Goal: Transaction & Acquisition: Obtain resource

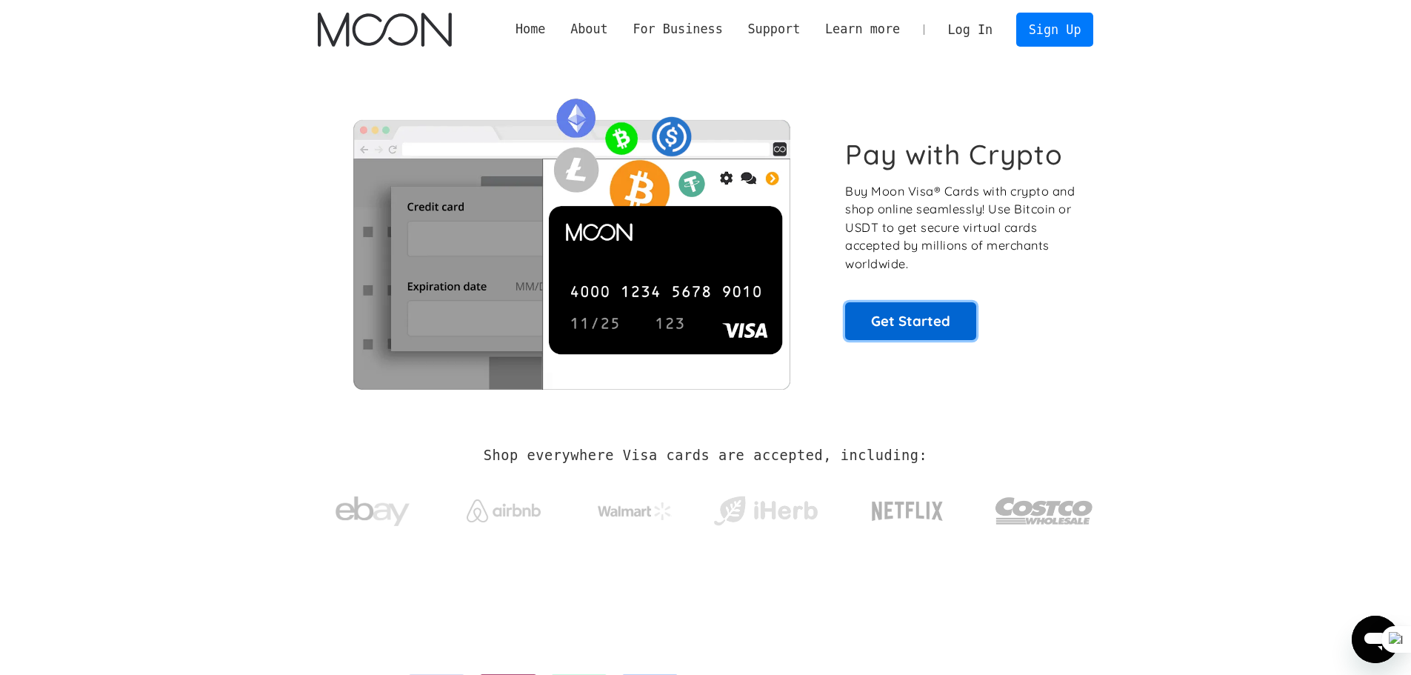
click at [897, 321] on link "Get Started" at bounding box center [910, 320] width 131 height 37
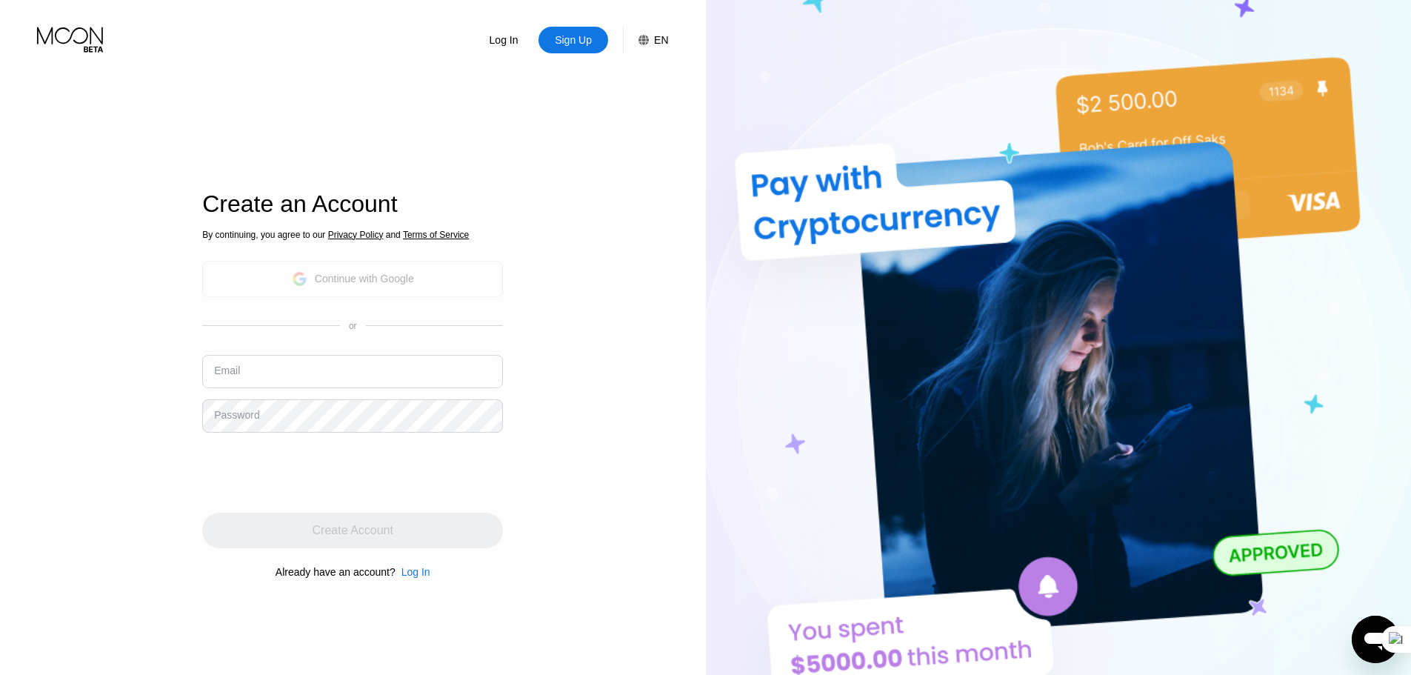
click at [467, 279] on div "Continue with Google" at bounding box center [352, 279] width 301 height 36
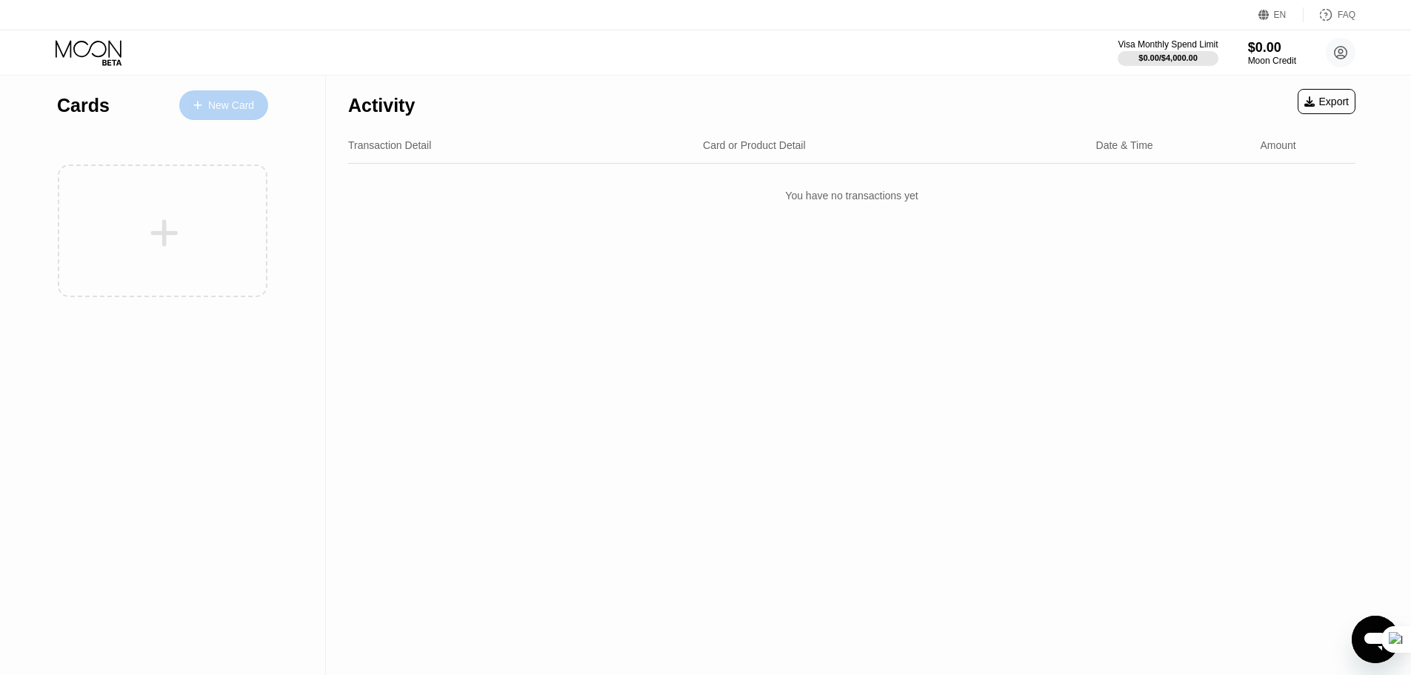
click at [247, 105] on div "New Card" at bounding box center [231, 105] width 46 height 13
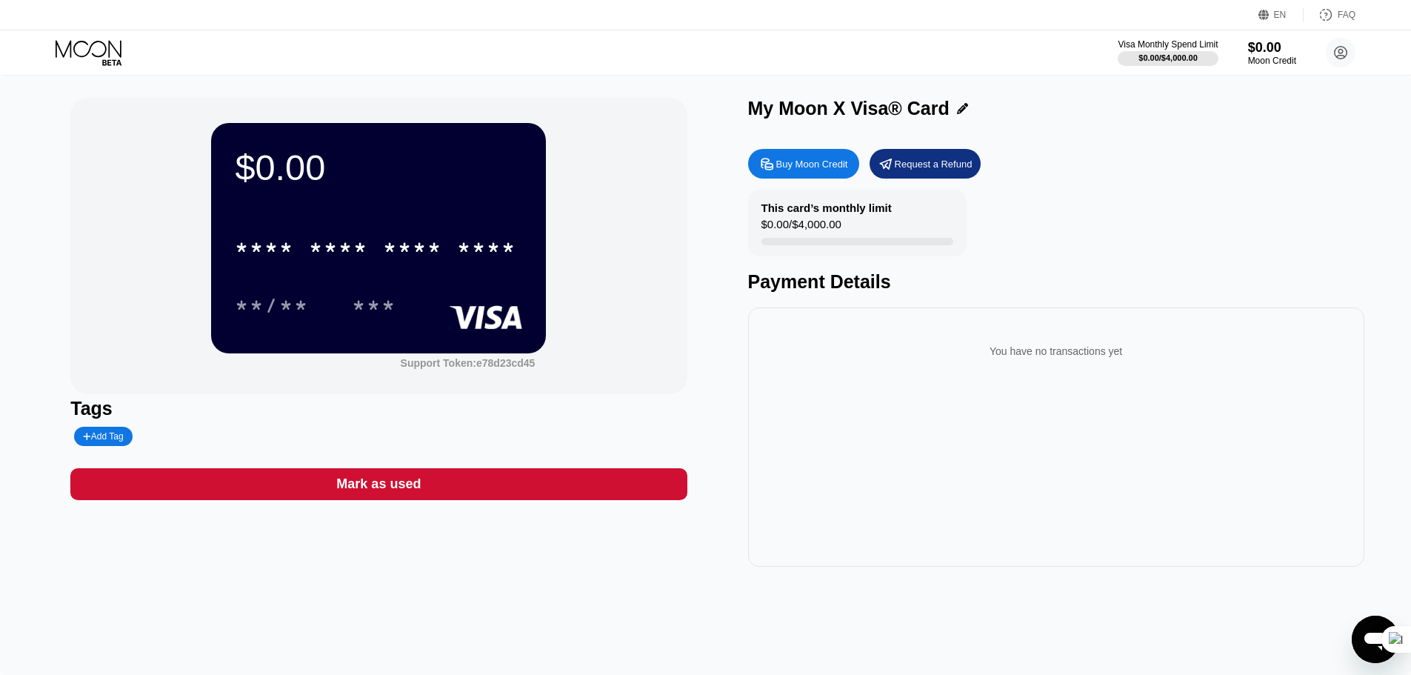
click at [1348, 644] on div "$0.00 * * * * * * * * * * * * **** **/** *** Support Token: e78d23cd45 Tags Add…" at bounding box center [705, 375] width 1411 height 599
click at [1365, 644] on icon "Open messaging window" at bounding box center [1375, 639] width 27 height 27
click at [1363, 647] on div "Close messaging window" at bounding box center [1375, 639] width 44 height 44
click at [1363, 647] on icon "Open messaging window" at bounding box center [1375, 639] width 27 height 27
type textarea "x"
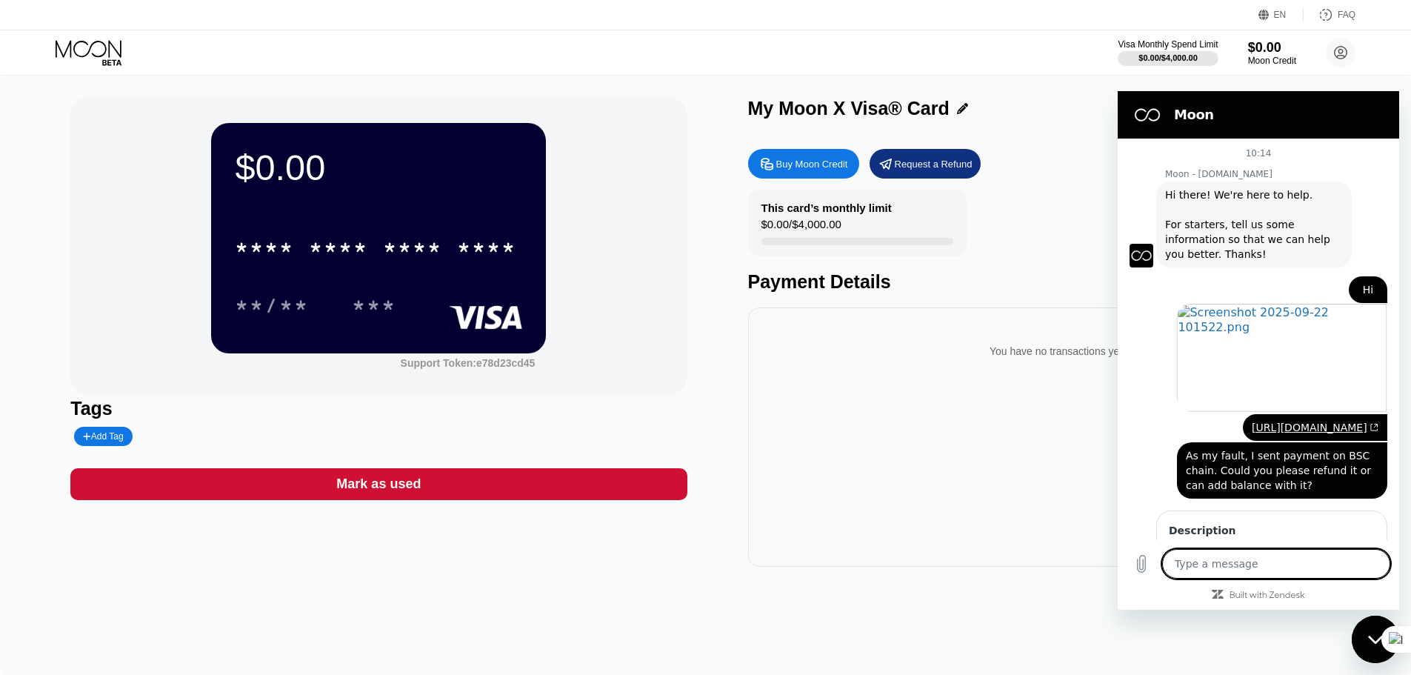
click at [1226, 574] on textarea at bounding box center [1276, 564] width 228 height 30
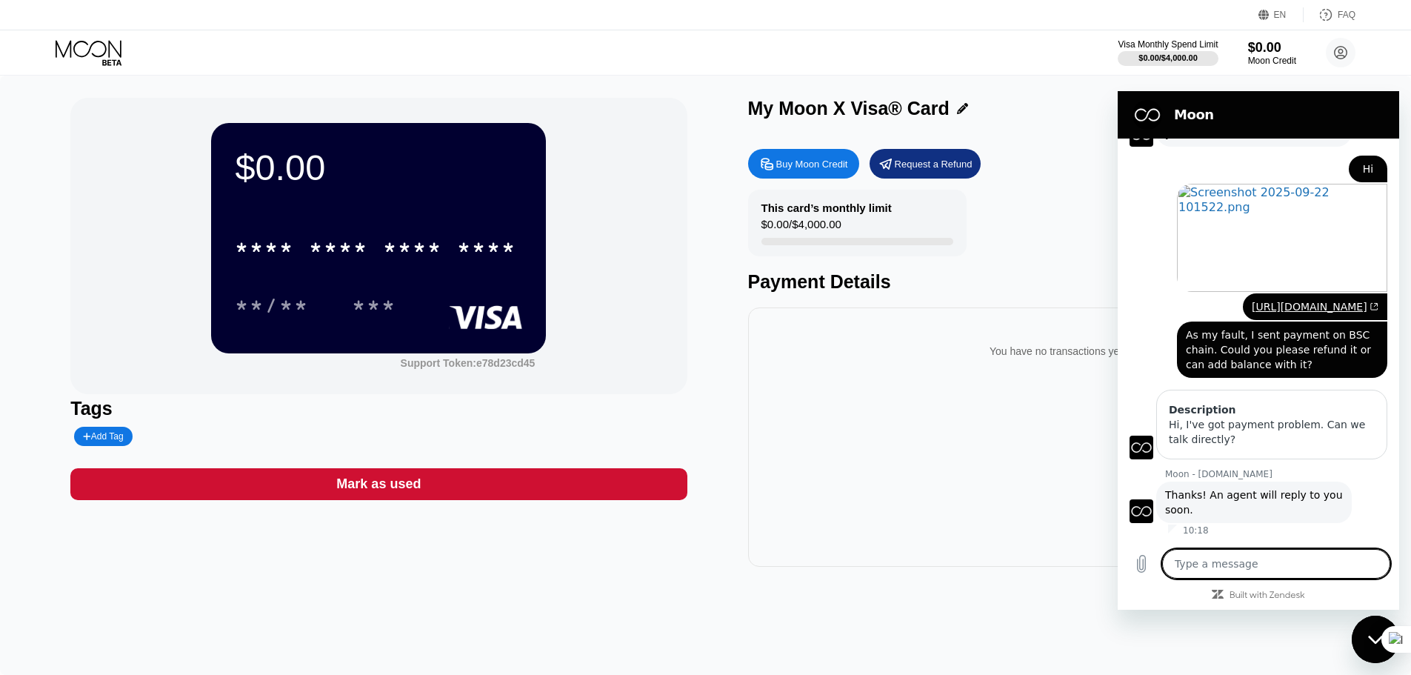
scroll to position [150, 0]
type textarea "f"
type textarea "x"
type textarea "fH"
type textarea "x"
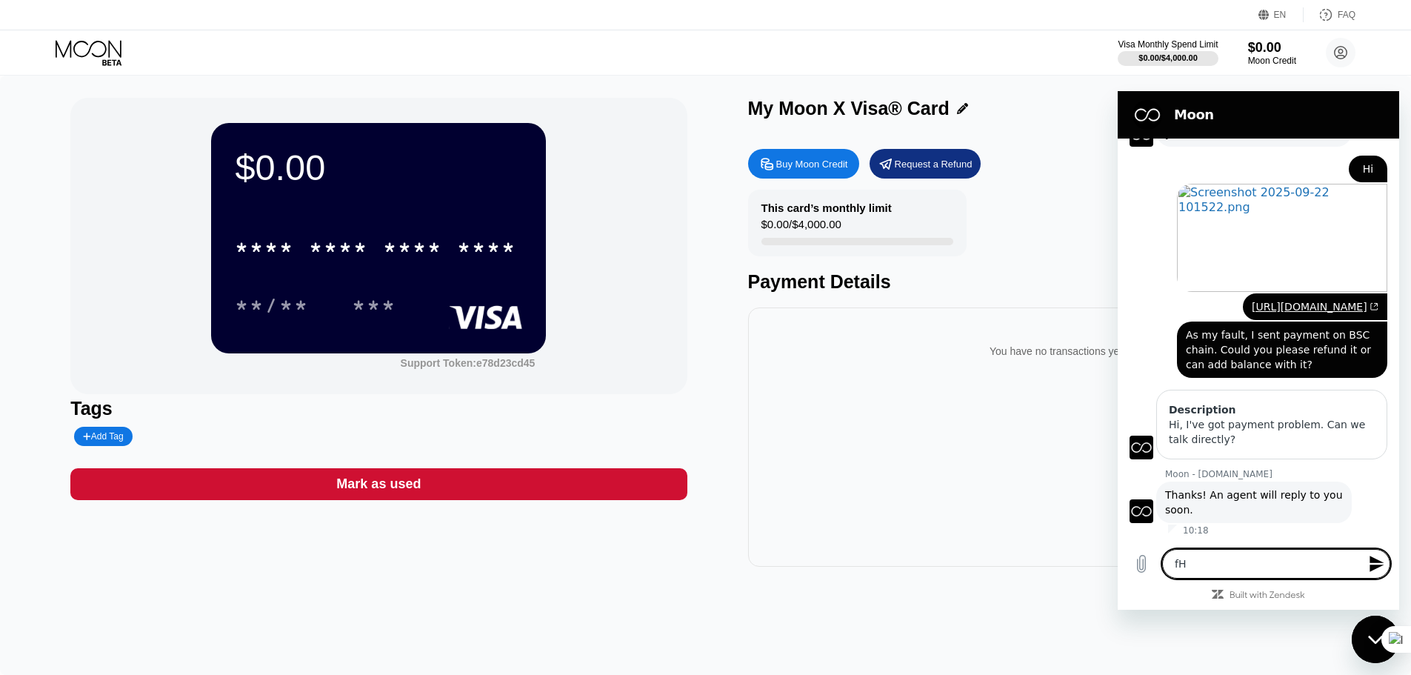
type textarea "f"
type textarea "x"
type textarea "H"
type textarea "x"
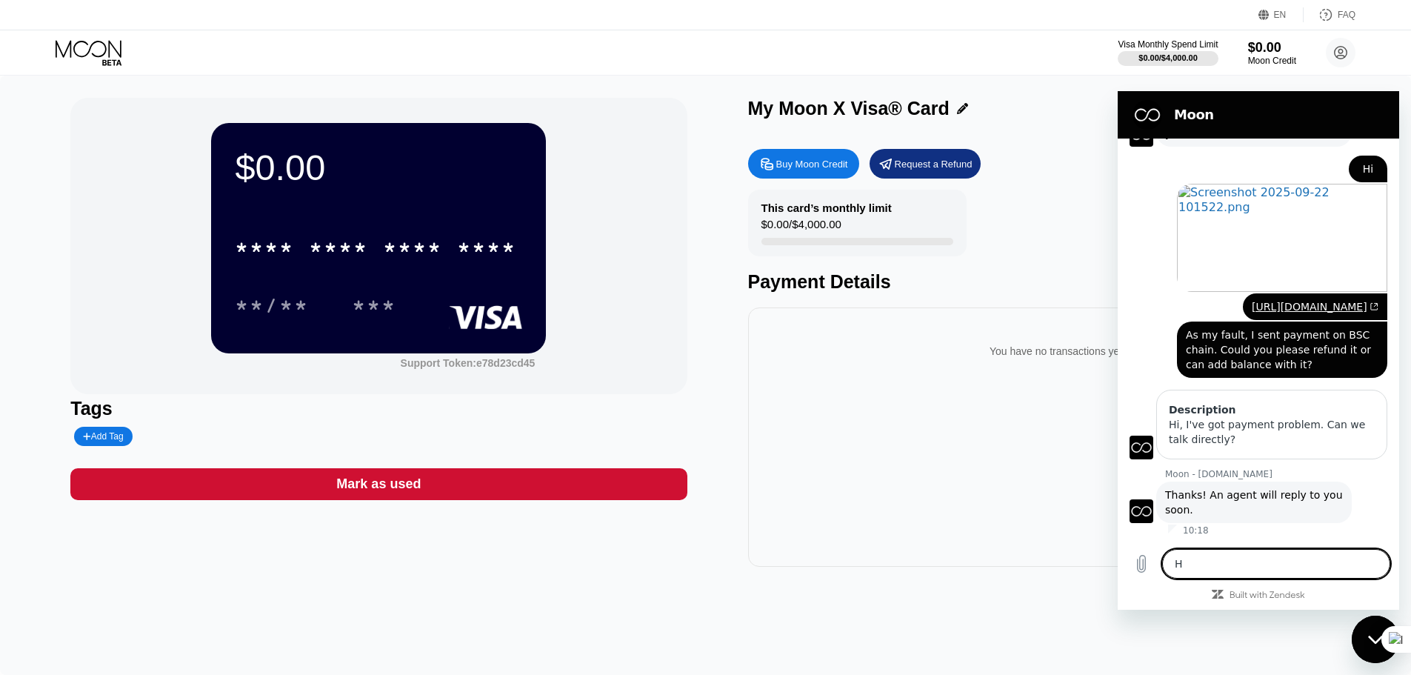
type textarea "Hi"
type textarea "x"
type textarea "Hi"
type textarea "x"
type textarea "Hi t"
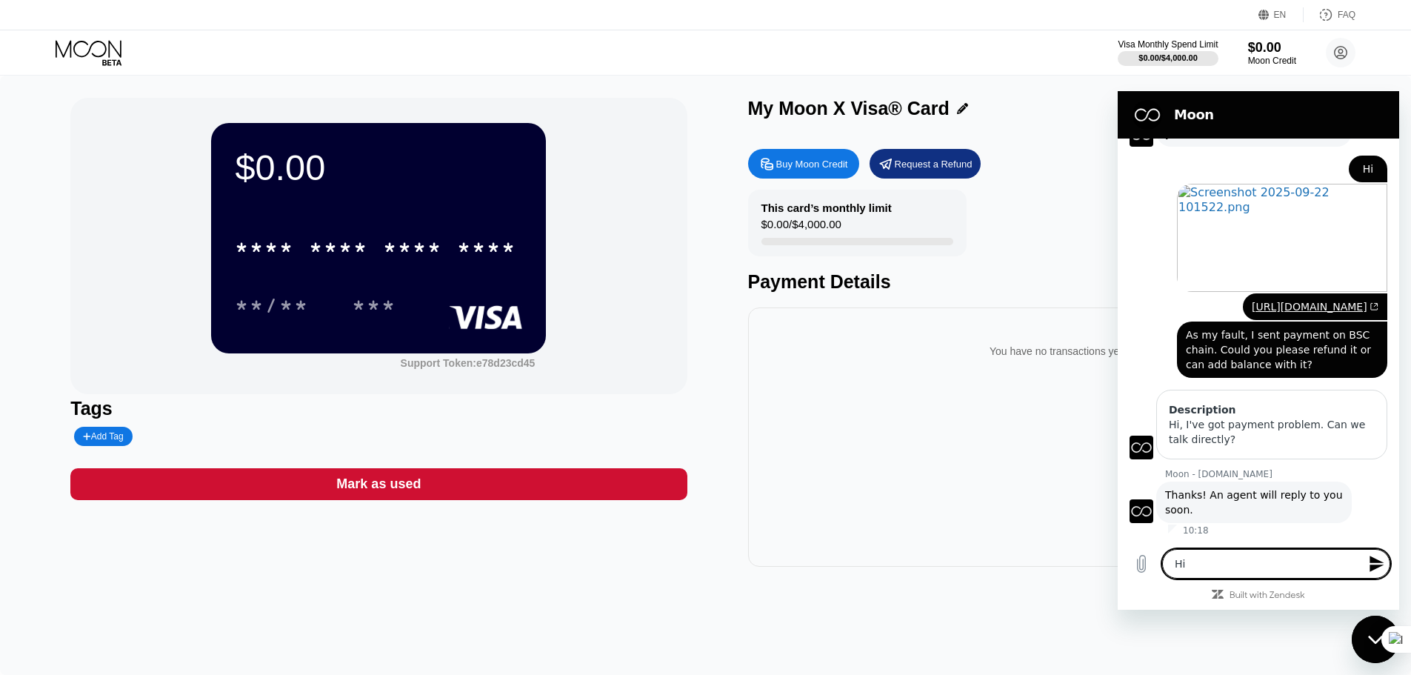
type textarea "x"
type textarea "Hi th"
type textarea "x"
type textarea "Hi the"
type textarea "x"
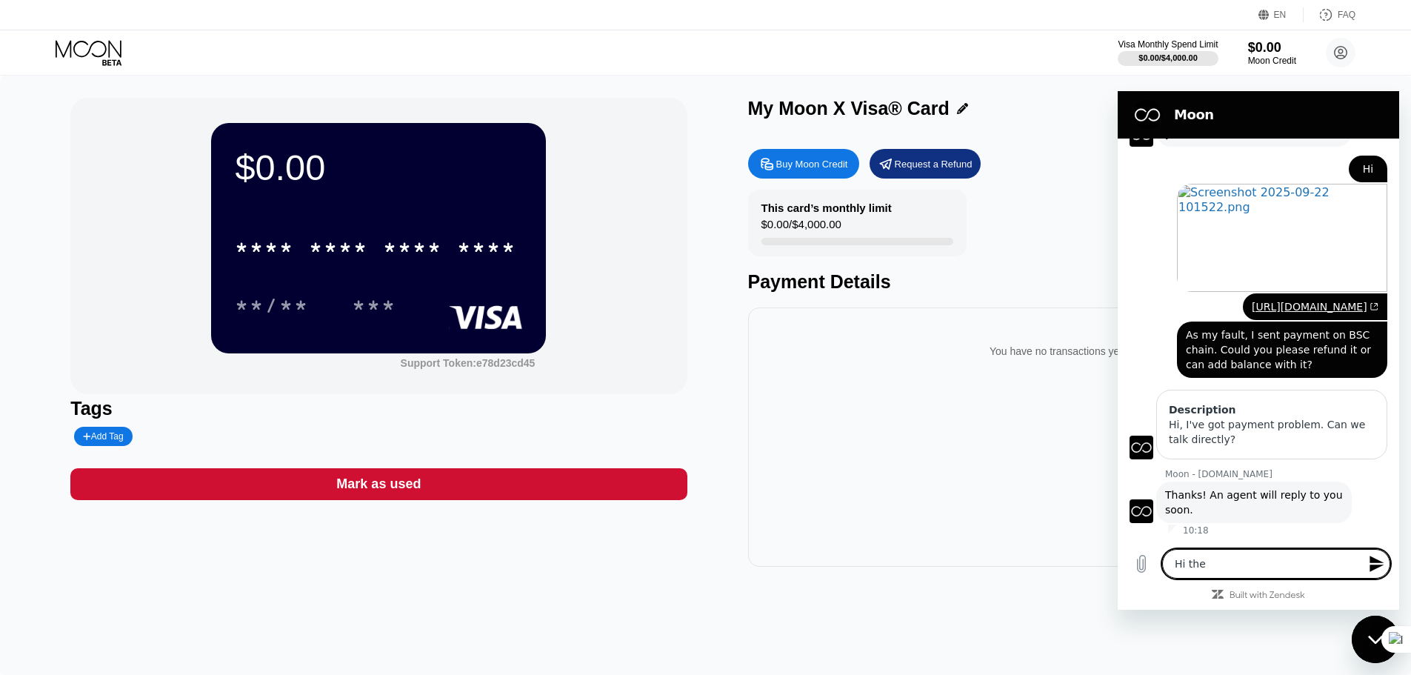
type textarea "Hi ther"
type textarea "x"
type textarea "Hi there"
type textarea "x"
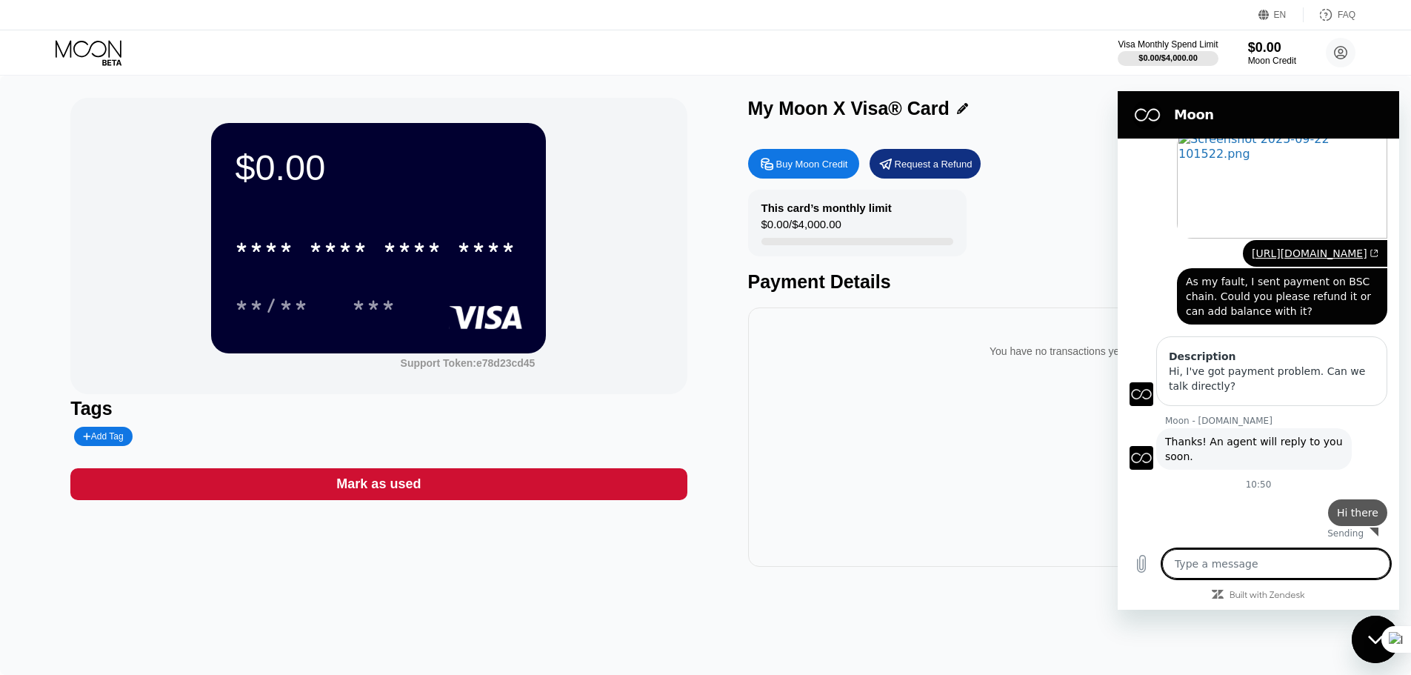
scroll to position [207, 0]
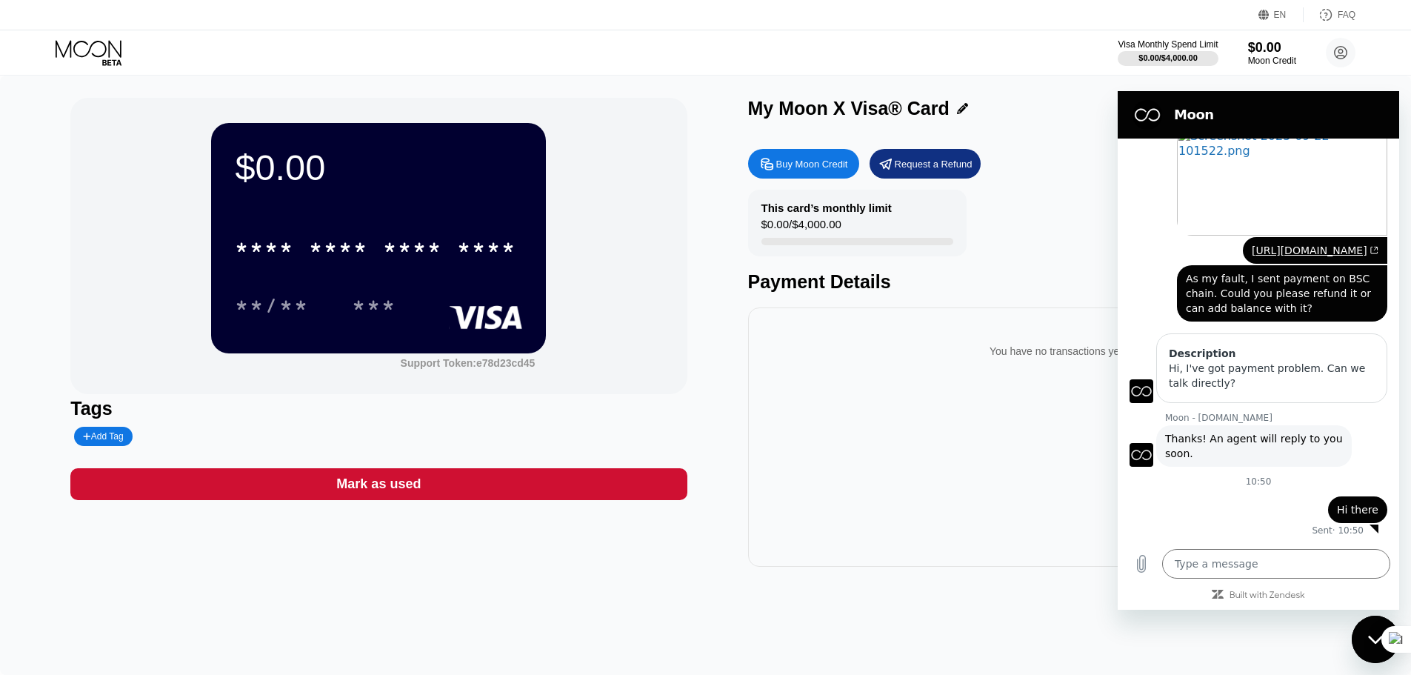
click at [1238, 503] on div "says: Hi there" at bounding box center [1253, 505] width 270 height 36
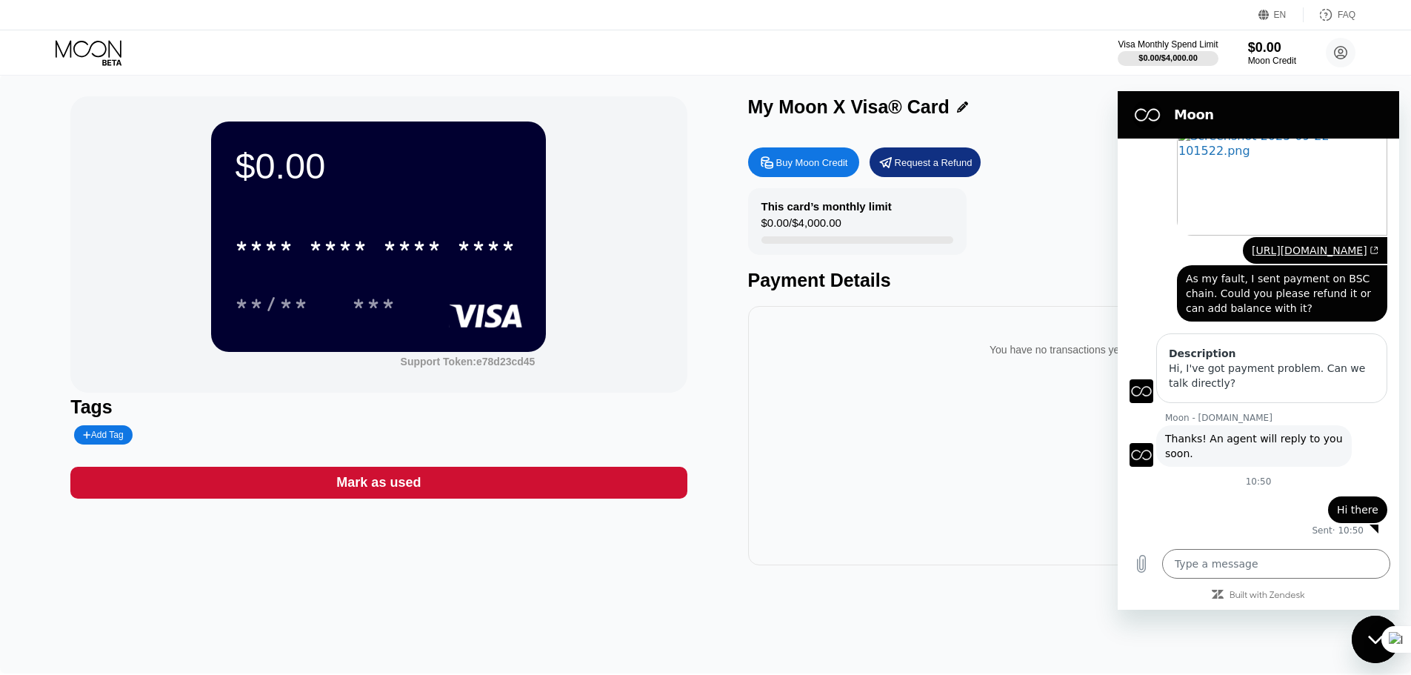
scroll to position [0, 0]
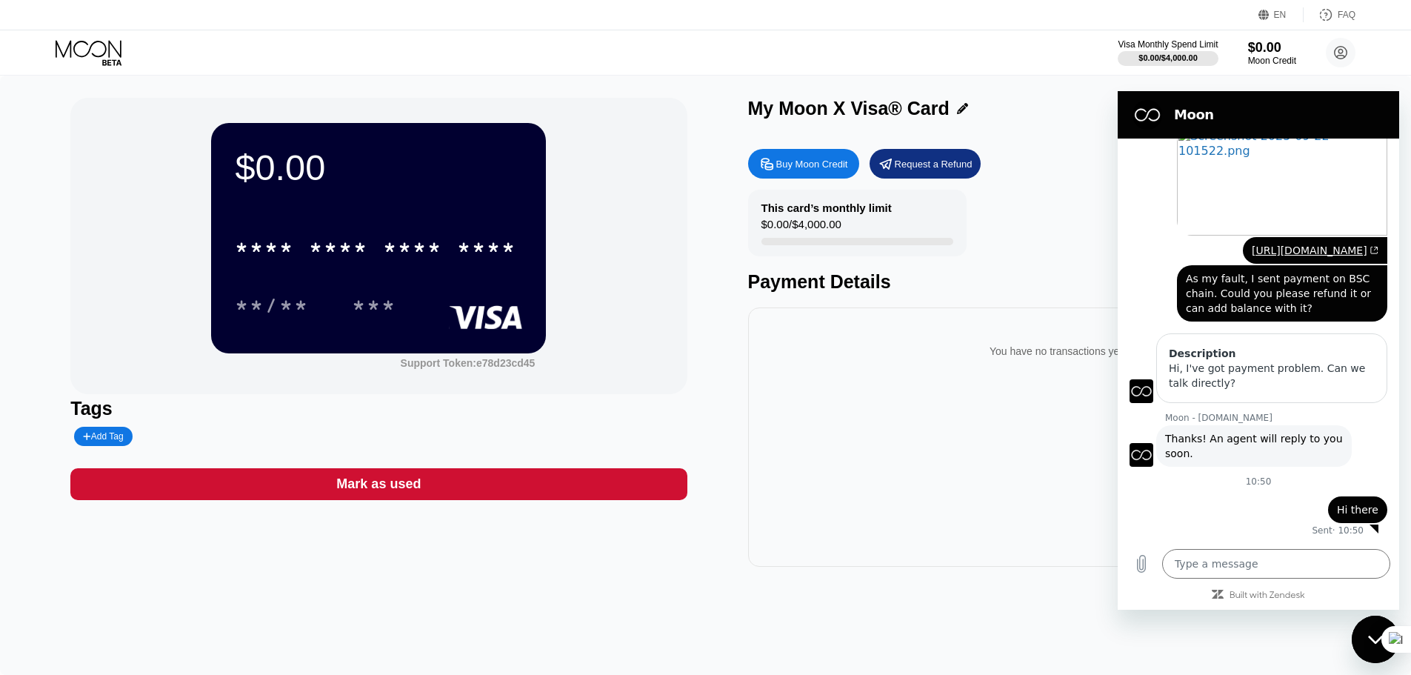
click at [1356, 625] on div "Close messaging window" at bounding box center [1375, 639] width 44 height 44
type textarea "x"
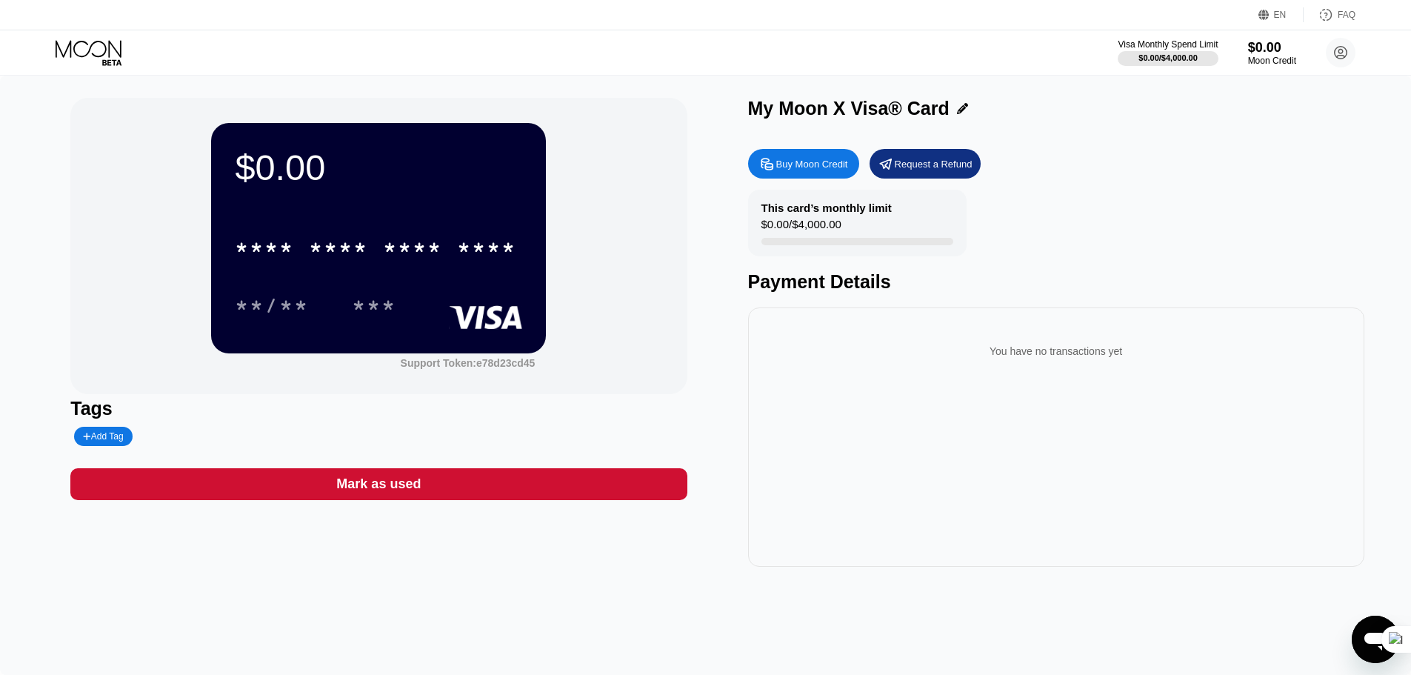
click at [1135, 187] on div "Buy Moon Credit Request a Refund This card’s monthly limit $0.00 / $4,000.00 Pa…" at bounding box center [1056, 353] width 616 height 425
click at [1332, 53] on circle at bounding box center [1341, 53] width 30 height 30
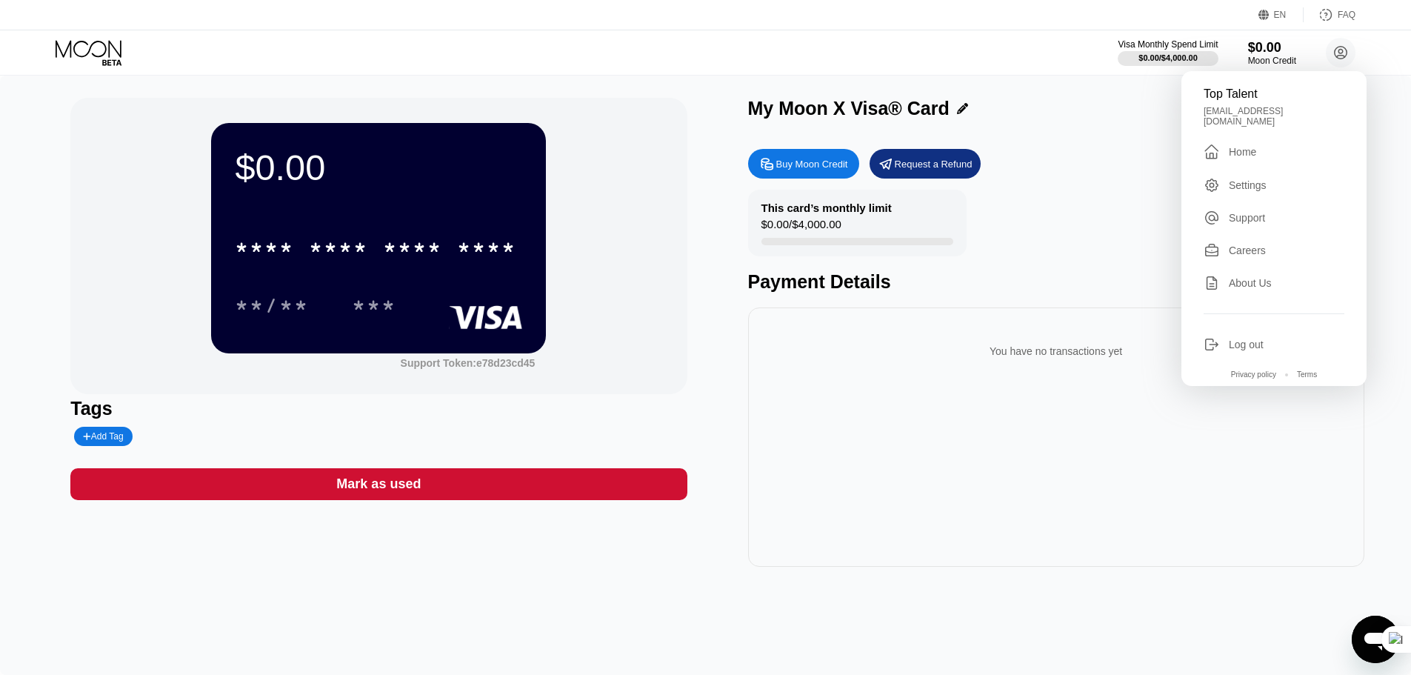
click at [1245, 117] on div "[EMAIL_ADDRESS][DOMAIN_NAME]" at bounding box center [1273, 116] width 141 height 21
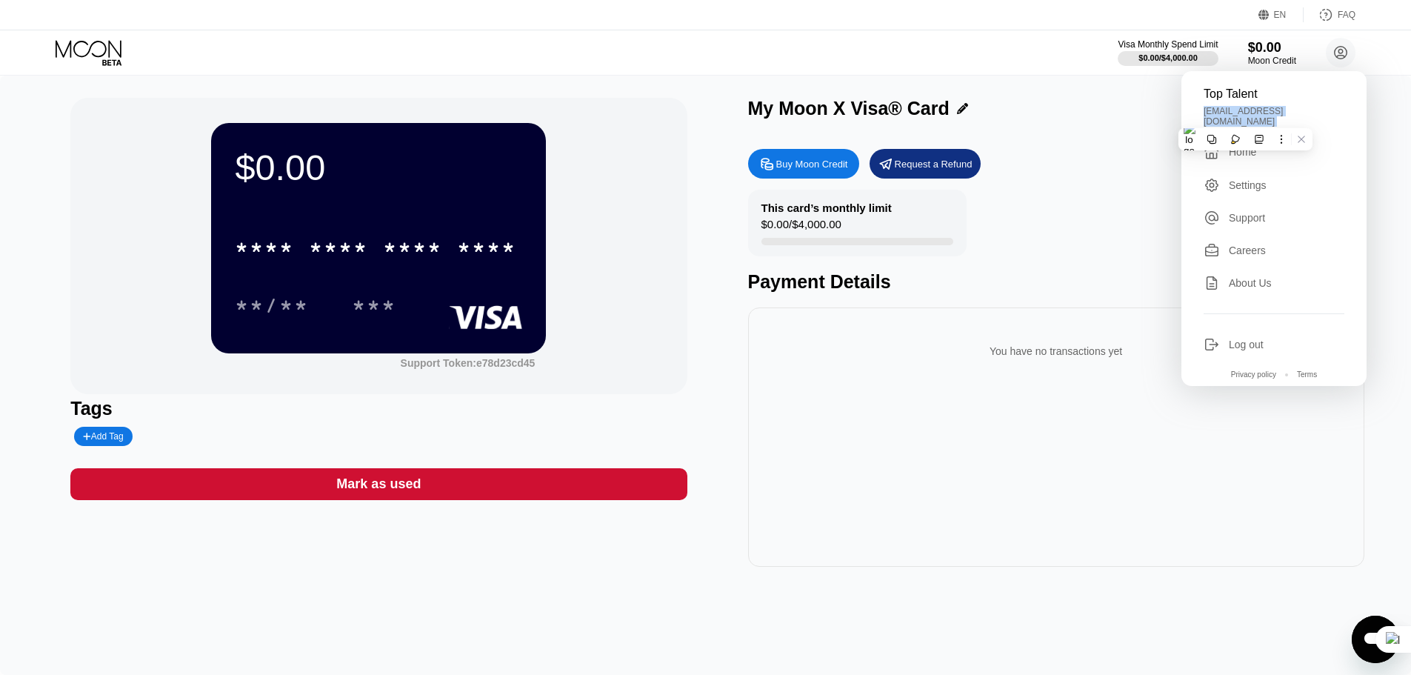
click at [1245, 117] on div "[EMAIL_ADDRESS][DOMAIN_NAME]" at bounding box center [1273, 116] width 141 height 21
click at [1228, 117] on div "[EMAIL_ADDRESS][DOMAIN_NAME]" at bounding box center [1273, 116] width 141 height 21
click at [1272, 108] on div "[EMAIL_ADDRESS][DOMAIN_NAME]" at bounding box center [1273, 116] width 141 height 21
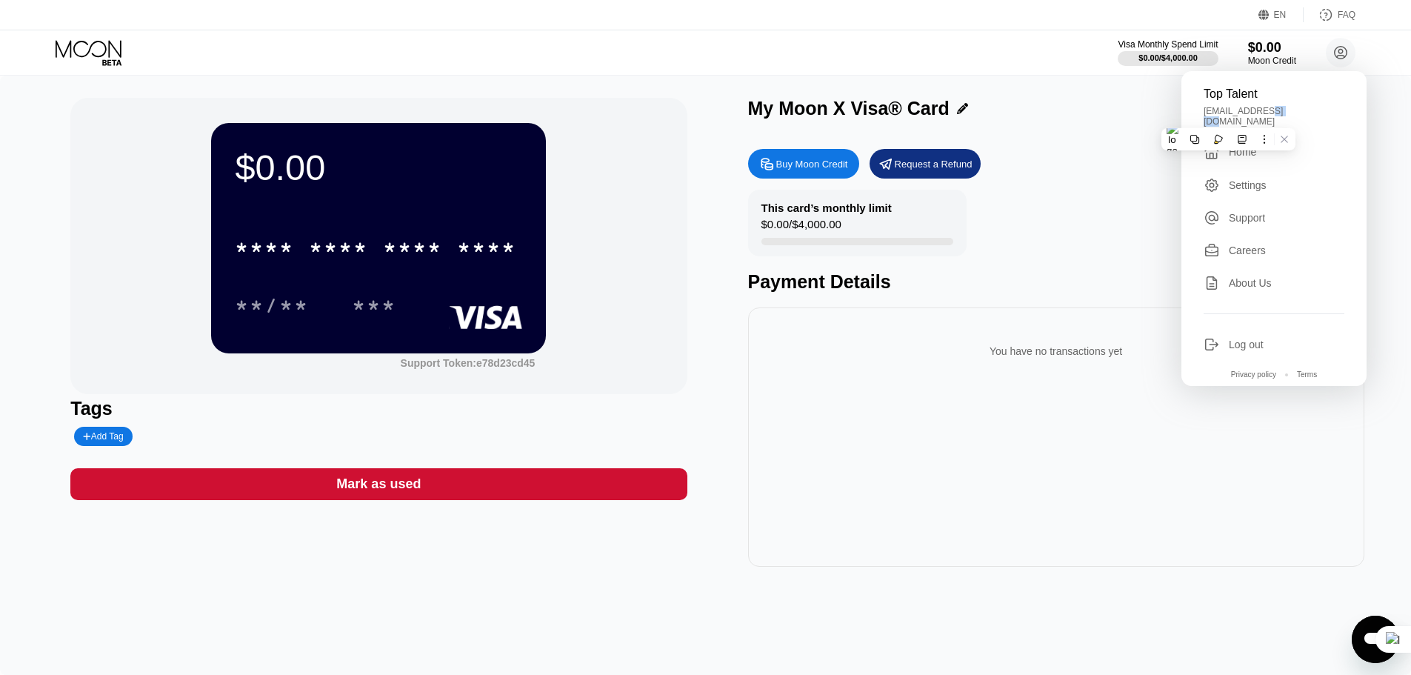
click at [1272, 108] on div "[EMAIL_ADDRESS][DOMAIN_NAME]" at bounding box center [1273, 116] width 141 height 21
click at [1205, 103] on div "Top Talent toptalent122@gmail.com  Home Settings Support Careers About Us Log …" at bounding box center [1273, 228] width 185 height 315
drag, startPoint x: 1242, startPoint y: 111, endPoint x: 1252, endPoint y: 111, distance: 10.4
click at [1248, 111] on div "[EMAIL_ADDRESS][DOMAIN_NAME]" at bounding box center [1273, 116] width 141 height 21
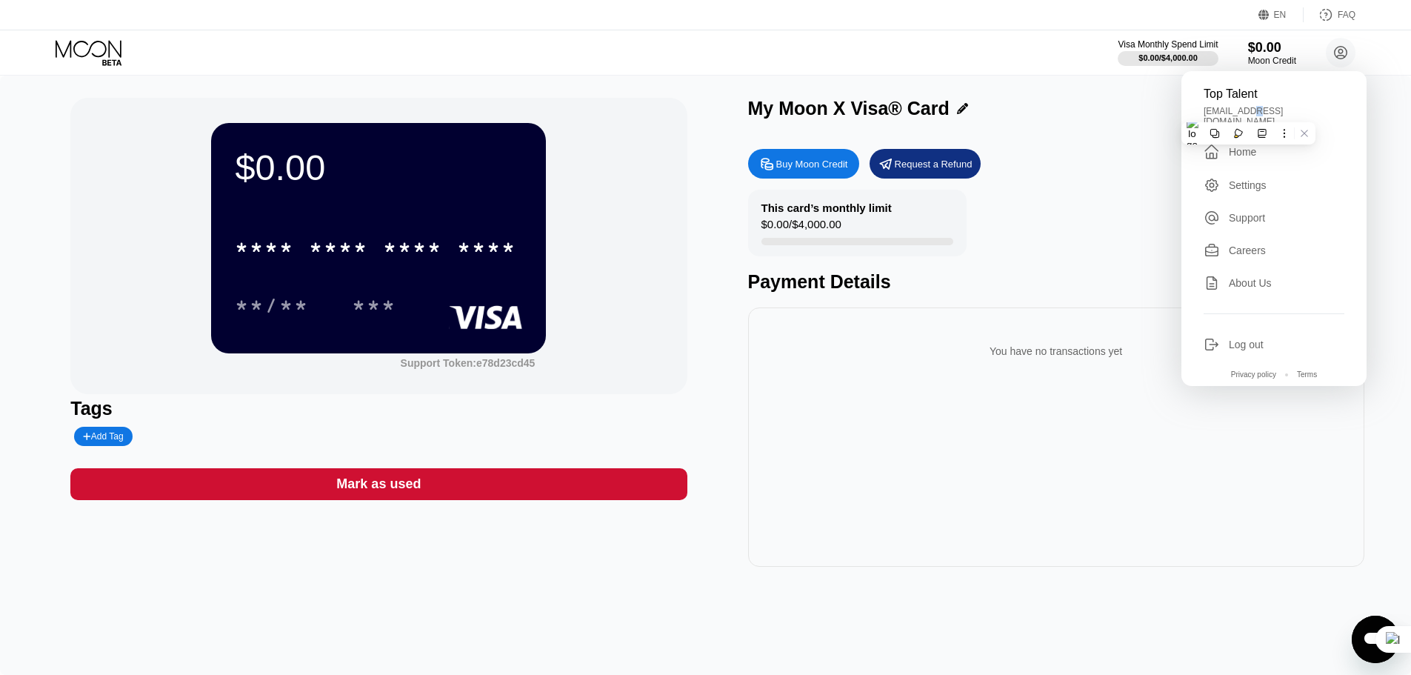
drag, startPoint x: 1109, startPoint y: 107, endPoint x: 1138, endPoint y: 141, distance: 44.7
click at [1115, 107] on div "My Moon X Visa® Card" at bounding box center [1056, 108] width 616 height 21
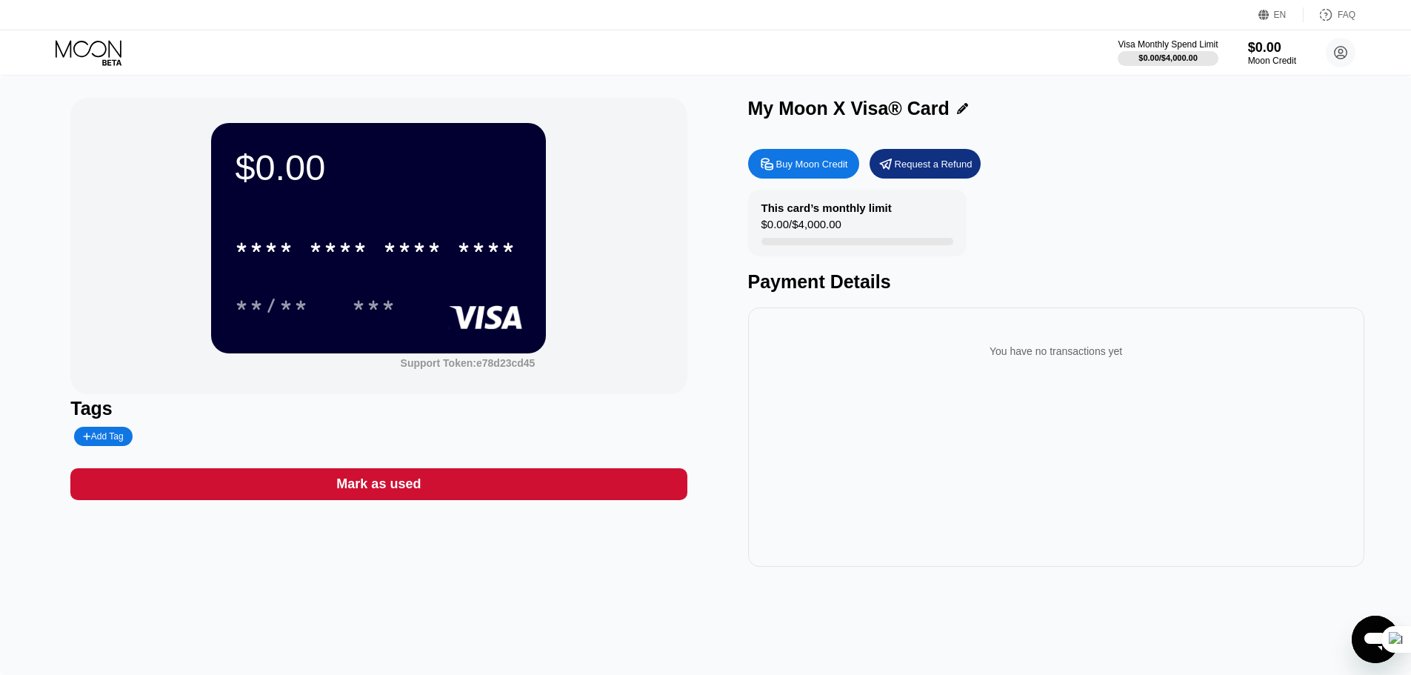
click at [770, 507] on div "You have no transactions yet" at bounding box center [1056, 436] width 616 height 259
click at [1296, 398] on div "You have no transactions yet" at bounding box center [1056, 436] width 616 height 259
